Goal: Information Seeking & Learning: Learn about a topic

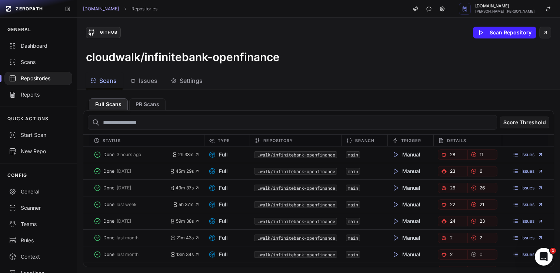
click at [147, 84] on span "Issues" at bounding box center [148, 80] width 19 height 9
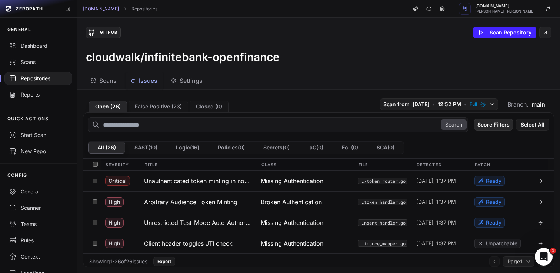
click at [488, 128] on button "Score Filters" at bounding box center [493, 125] width 39 height 12
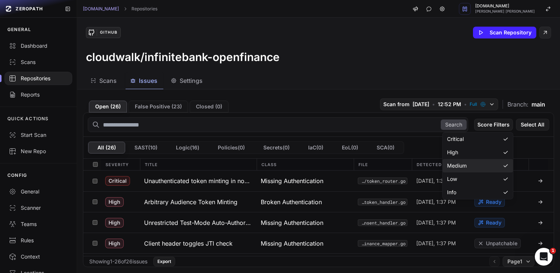
click at [486, 161] on div "Medium" at bounding box center [477, 165] width 70 height 13
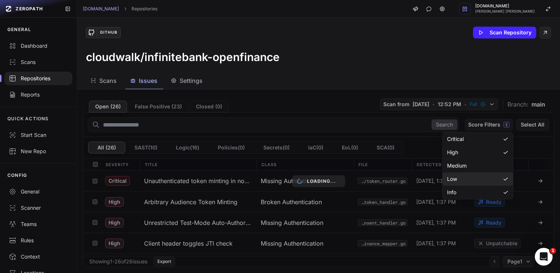
click at [468, 175] on div "Low" at bounding box center [477, 178] width 70 height 13
click at [458, 189] on div "Info" at bounding box center [477, 192] width 70 height 13
click at [378, 81] on div "Scans Issues Settings" at bounding box center [309, 81] width 465 height 17
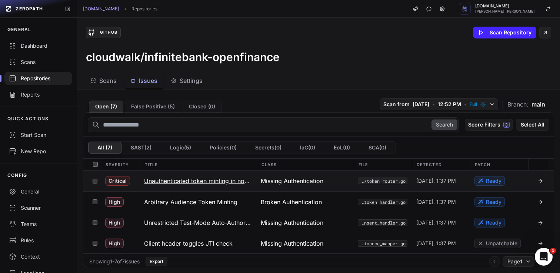
click at [191, 181] on h3 "Unauthenticated token minting in non-production" at bounding box center [198, 181] width 108 height 9
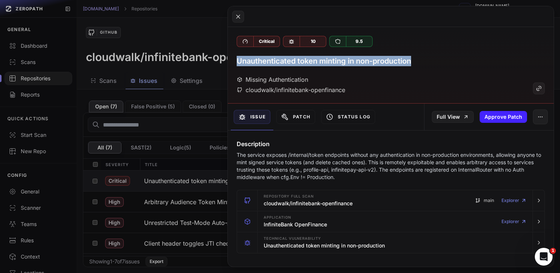
drag, startPoint x: 381, startPoint y: 62, endPoint x: 232, endPoint y: 66, distance: 148.8
click at [232, 66] on div "Critical 10 9.5 Unauthenticated token minting in non-production Missing Authent…" at bounding box center [391, 65] width 326 height 77
copy h3 "Unauthenticated token minting in non-production"
click at [237, 14] on icon at bounding box center [238, 16] width 7 height 9
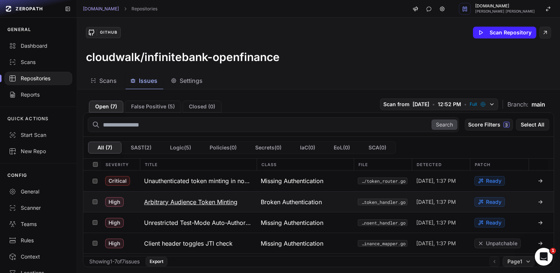
click at [171, 201] on h3 "Arbitrary Audience Token Minting" at bounding box center [190, 202] width 93 height 9
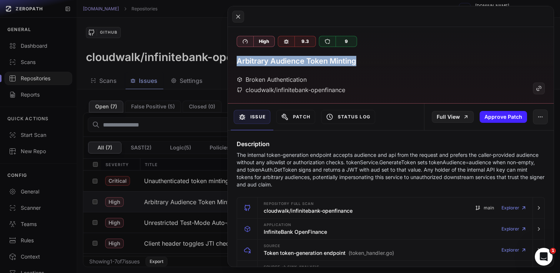
drag, startPoint x: 362, startPoint y: 63, endPoint x: 235, endPoint y: 64, distance: 127.0
click at [235, 64] on div "High 9.3 9 Arbitrary Audience Token Minting Broken Authentication cloudwalk/inf…" at bounding box center [391, 65] width 326 height 77
copy h3 "Arbitrary Audience Token Minting"
click at [234, 16] on button at bounding box center [238, 17] width 12 height 12
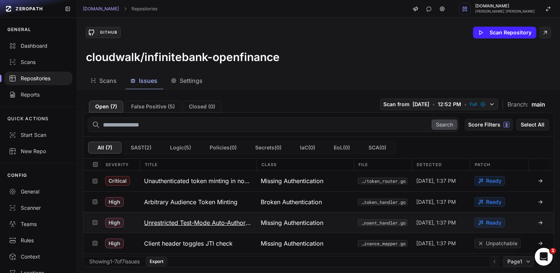
click at [177, 224] on h3 "Unrestricted Test-Mode Auto-Authorization" at bounding box center [198, 222] width 108 height 9
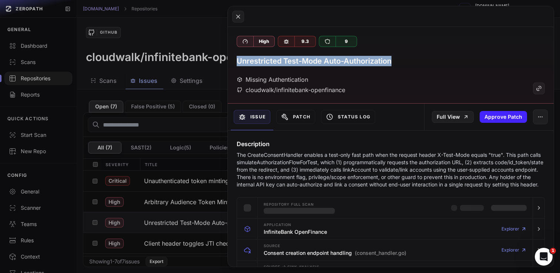
drag, startPoint x: 388, startPoint y: 64, endPoint x: 233, endPoint y: 61, distance: 154.8
click at [233, 61] on div "High 9.3 9 Unrestricted Test-Mode Auto-Authorization Missing Authentication clo…" at bounding box center [391, 65] width 326 height 77
copy h3 "Unrestricted Test-Mode Auto-Authorization"
drag, startPoint x: 237, startPoint y: 18, endPoint x: 237, endPoint y: 25, distance: 6.7
click at [237, 18] on icon at bounding box center [238, 16] width 7 height 9
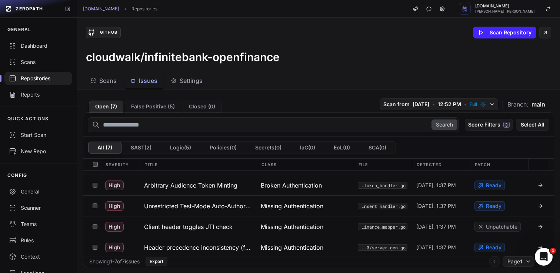
scroll to position [37, 0]
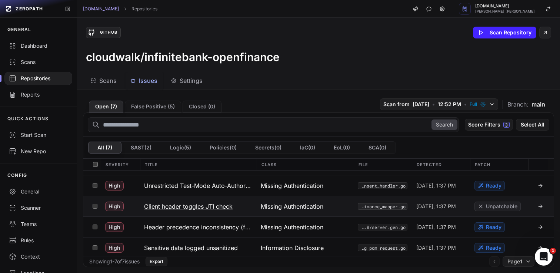
click at [238, 208] on button "Client header toggles JTI check" at bounding box center [198, 206] width 117 height 20
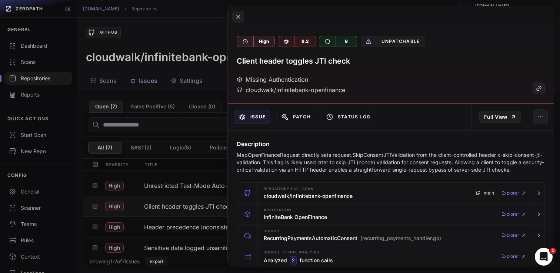
drag, startPoint x: 235, startPoint y: 13, endPoint x: 222, endPoint y: 46, distance: 36.4
click at [235, 13] on icon at bounding box center [238, 16] width 7 height 9
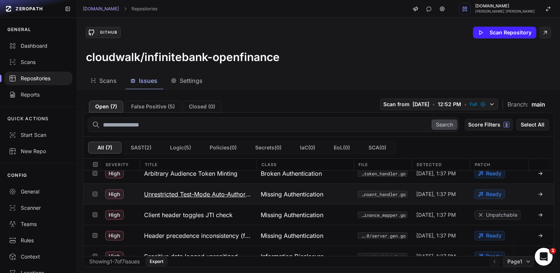
scroll to position [23, 0]
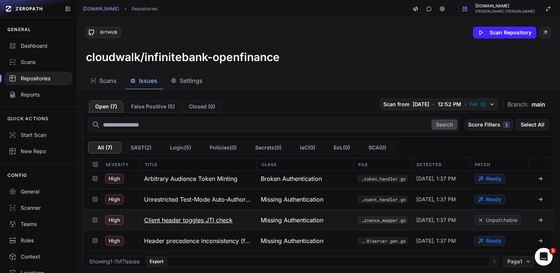
click at [242, 221] on button "Client header toggles JTI check" at bounding box center [198, 220] width 117 height 20
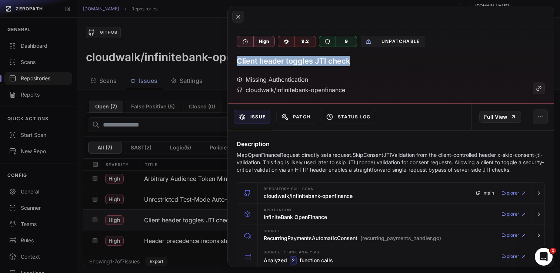
drag, startPoint x: 285, startPoint y: 60, endPoint x: 243, endPoint y: 62, distance: 42.6
click at [236, 61] on div "High 9.2 9 Unpatchable Client header toggles JTI check Missing Authentication c…" at bounding box center [391, 65] width 326 height 77
copy h3 "Client header toggles JTI check"
click at [238, 16] on icon at bounding box center [238, 16] width 7 height 9
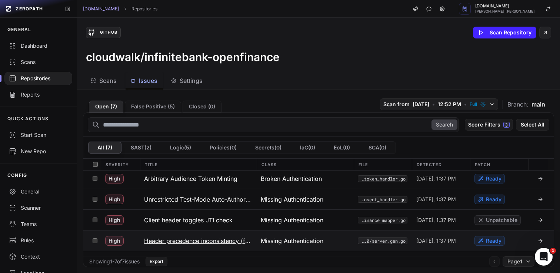
click at [159, 244] on h3 "Header precedence inconsistency (first vs last)" at bounding box center [198, 241] width 108 height 9
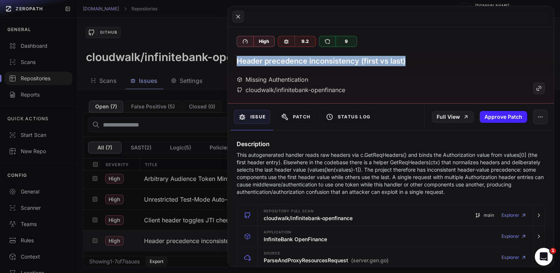
drag, startPoint x: 419, startPoint y: 64, endPoint x: 243, endPoint y: 62, distance: 175.8
click at [233, 58] on div "High 9.2 9 Header precedence inconsistency (first vs last) Missing Authenticati…" at bounding box center [391, 65] width 326 height 77
copy h3 "Header precedence inconsistency (first vs last)"
click at [240, 16] on icon at bounding box center [238, 16] width 7 height 9
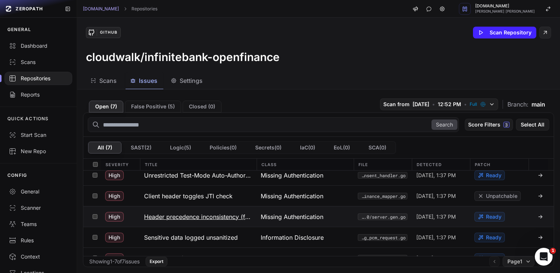
scroll to position [60, 0]
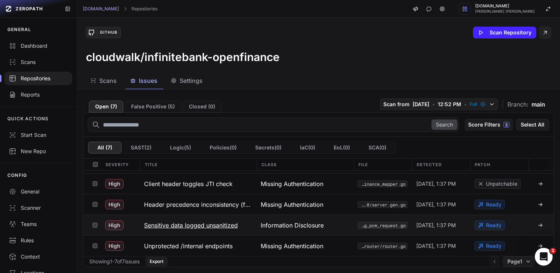
drag, startPoint x: 248, startPoint y: 227, endPoint x: 152, endPoint y: 228, distance: 95.9
click at [152, 228] on button "Sensitive data logged unsanitized" at bounding box center [198, 225] width 117 height 20
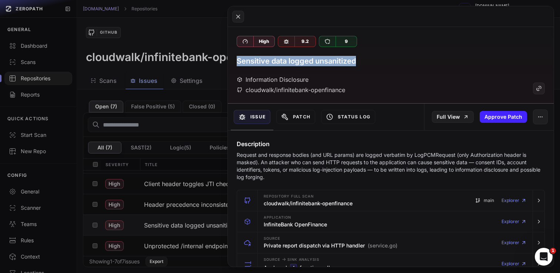
drag, startPoint x: 361, startPoint y: 62, endPoint x: 237, endPoint y: 60, distance: 123.6
click at [237, 60] on div "Sensitive data logged unsanitized" at bounding box center [391, 61] width 308 height 10
copy h3 "Sensitive data logged unsanitized"
drag, startPoint x: 238, startPoint y: 14, endPoint x: 232, endPoint y: 88, distance: 74.3
click at [239, 14] on icon at bounding box center [238, 16] width 7 height 9
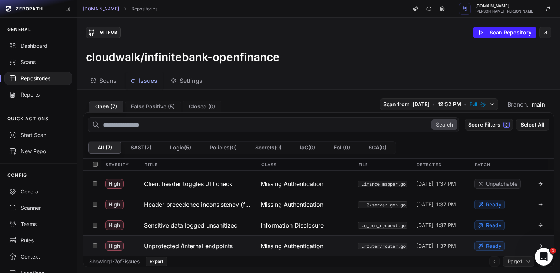
drag, startPoint x: 243, startPoint y: 244, endPoint x: 148, endPoint y: 246, distance: 95.1
click at [148, 246] on button "Unprotected /internal endpoints" at bounding box center [198, 246] width 117 height 20
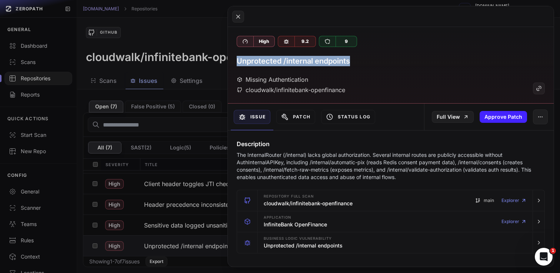
drag, startPoint x: 362, startPoint y: 62, endPoint x: 236, endPoint y: 62, distance: 125.9
click at [236, 62] on div "High 9.2 9 Unprotected /internal endpoints Missing Authentication cloudwalk/inf…" at bounding box center [391, 65] width 326 height 77
copy h3 "Unprotected /internal endpoints"
click at [236, 16] on icon at bounding box center [238, 16] width 7 height 9
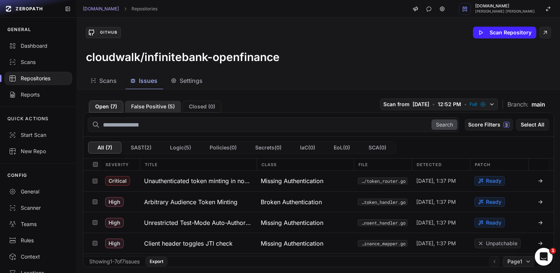
click at [139, 107] on button "False Positive ( 5 )" at bounding box center [153, 107] width 56 height 12
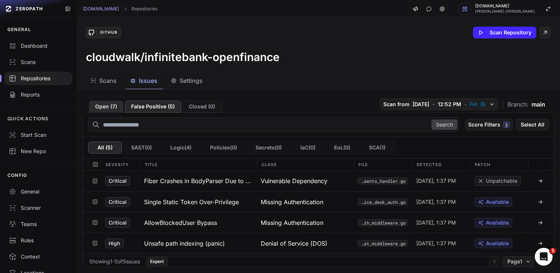
click at [105, 108] on button "Open ( 7 )" at bounding box center [106, 107] width 34 height 12
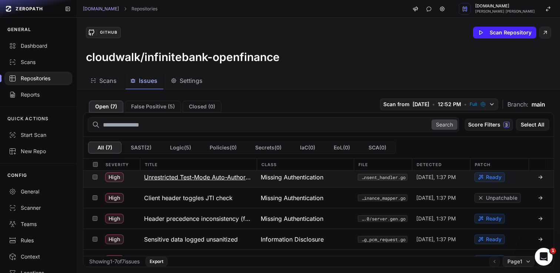
scroll to position [60, 0]
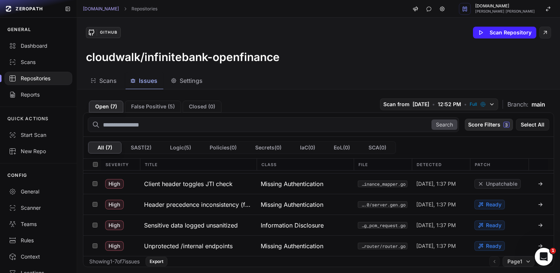
click at [489, 126] on button "Score Filters 3" at bounding box center [489, 125] width 48 height 12
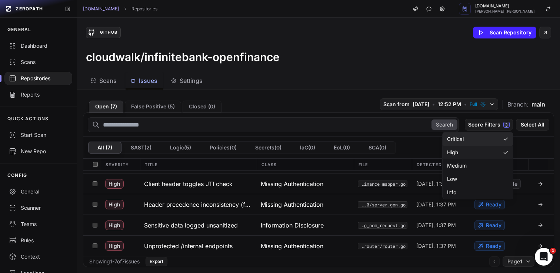
drag, startPoint x: 490, startPoint y: 143, endPoint x: 490, endPoint y: 148, distance: 5.2
click at [490, 143] on div "Critical" at bounding box center [477, 139] width 70 height 13
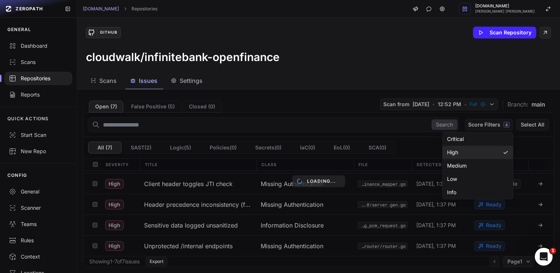
click at [490, 172] on div "High" at bounding box center [477, 178] width 70 height 13
click at [461, 144] on div "Critical" at bounding box center [477, 139] width 70 height 13
drag, startPoint x: 461, startPoint y: 152, endPoint x: 460, endPoint y: 162, distance: 10.4
click at [461, 172] on div "High" at bounding box center [477, 178] width 70 height 13
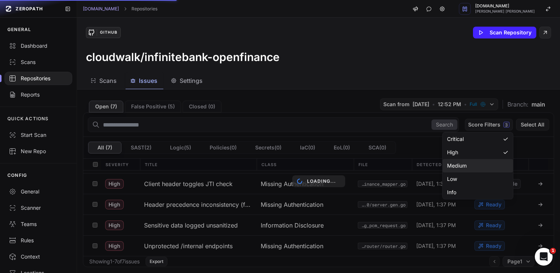
click at [460, 163] on span "Medium" at bounding box center [457, 165] width 20 height 7
drag, startPoint x: 458, startPoint y: 174, endPoint x: 456, endPoint y: 187, distance: 13.1
click at [458, 174] on div "Low" at bounding box center [477, 178] width 70 height 13
drag, startPoint x: 455, startPoint y: 189, endPoint x: 443, endPoint y: 185, distance: 12.3
click at [455, 188] on div "Info" at bounding box center [477, 192] width 70 height 13
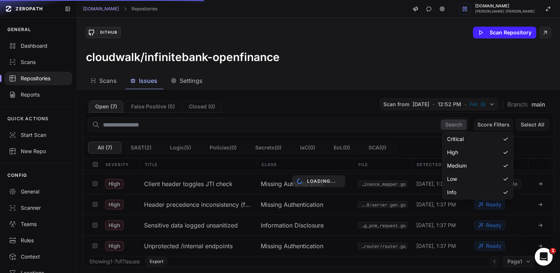
click at [330, 73] on div "Scans Issues Settings" at bounding box center [309, 81] width 465 height 17
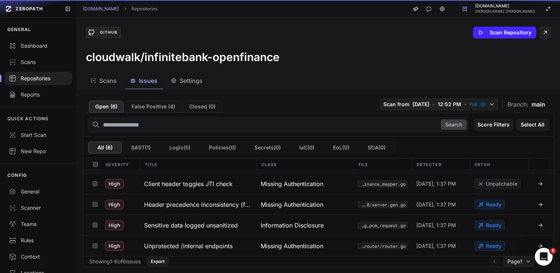
scroll to position [39, 0]
click at [269, 127] on div "Search Score Filters Select All All ( 6 ) SAST ( 1 ) Logic ( 5 ) Policies ( 0 )…" at bounding box center [318, 190] width 471 height 155
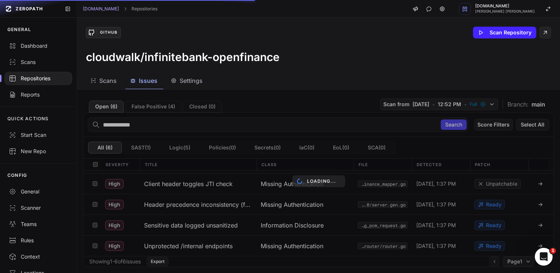
type input "**********"
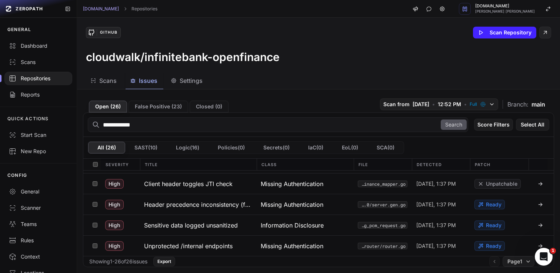
click at [453, 124] on button "Search" at bounding box center [453, 125] width 26 height 10
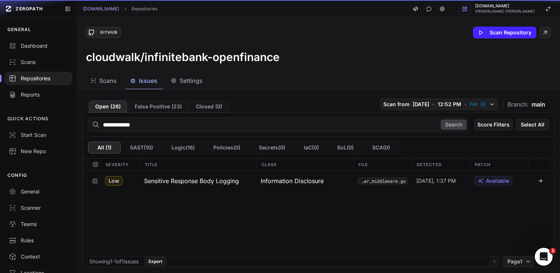
scroll to position [0, 0]
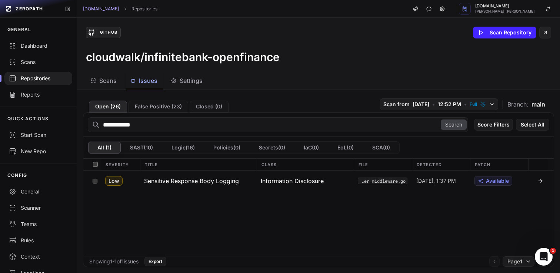
click at [365, 123] on input "**********" at bounding box center [278, 124] width 380 height 15
click at [496, 125] on button "Score Filters" at bounding box center [493, 125] width 39 height 12
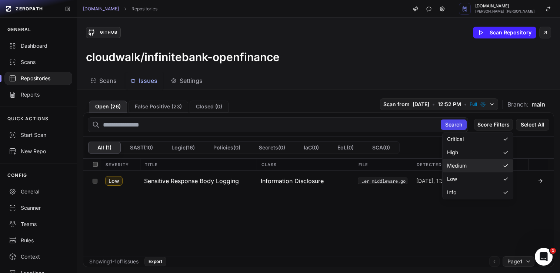
click at [470, 164] on div "Medium" at bounding box center [477, 165] width 70 height 13
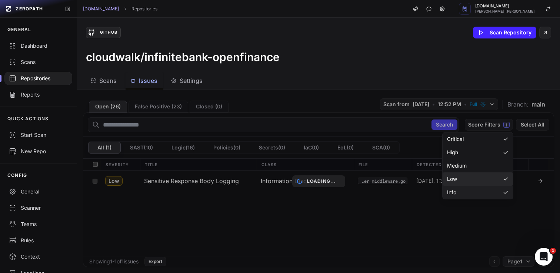
drag, startPoint x: 468, startPoint y: 177, endPoint x: 463, endPoint y: 196, distance: 19.9
click at [468, 177] on div "Low" at bounding box center [477, 178] width 70 height 13
click at [463, 196] on div "Info" at bounding box center [477, 192] width 70 height 13
click at [391, 231] on div "Loading..." at bounding box center [318, 182] width 483 height 184
